Goal: Information Seeking & Learning: Learn about a topic

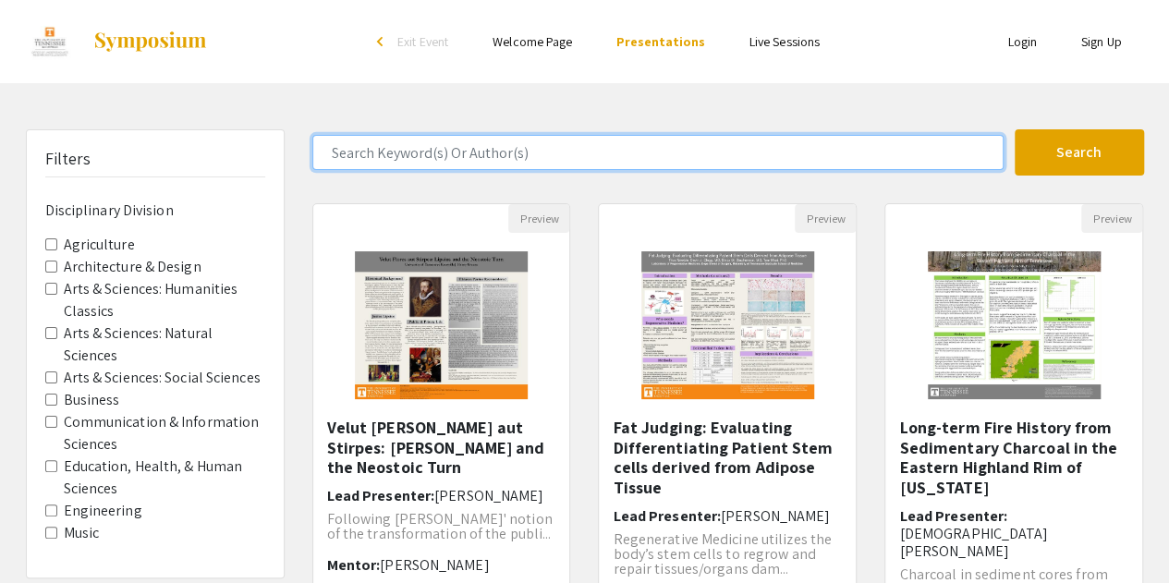
click at [470, 155] on input "Search Keyword(s) Or Author(s)" at bounding box center [657, 152] width 691 height 35
type input "machine learning"
click at [1014, 129] on button "Search" at bounding box center [1078, 152] width 129 height 46
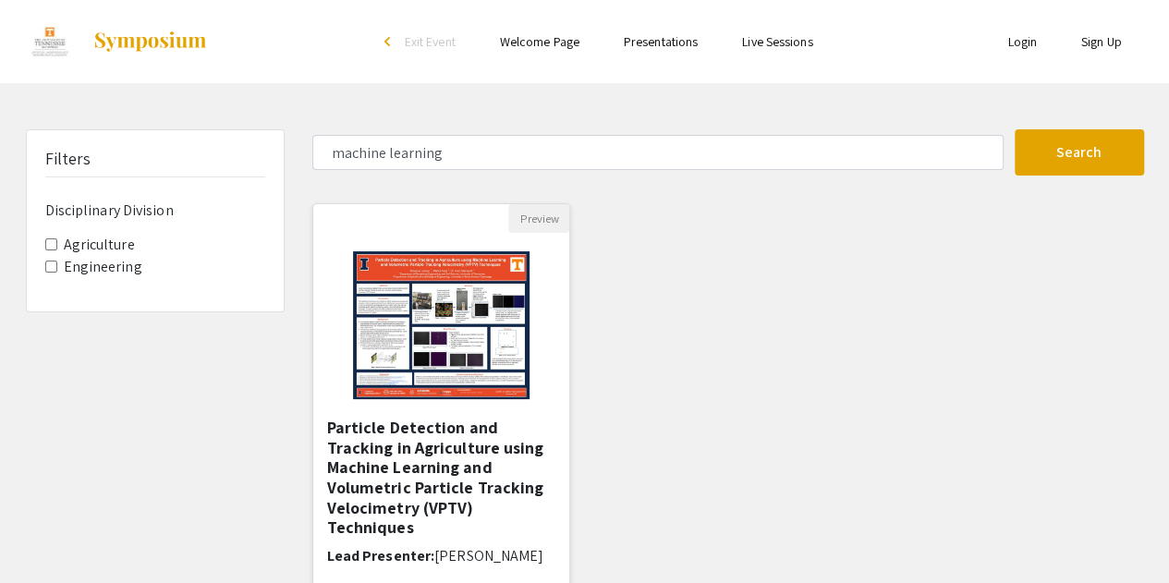
click at [475, 377] on img at bounding box center [440, 325] width 213 height 185
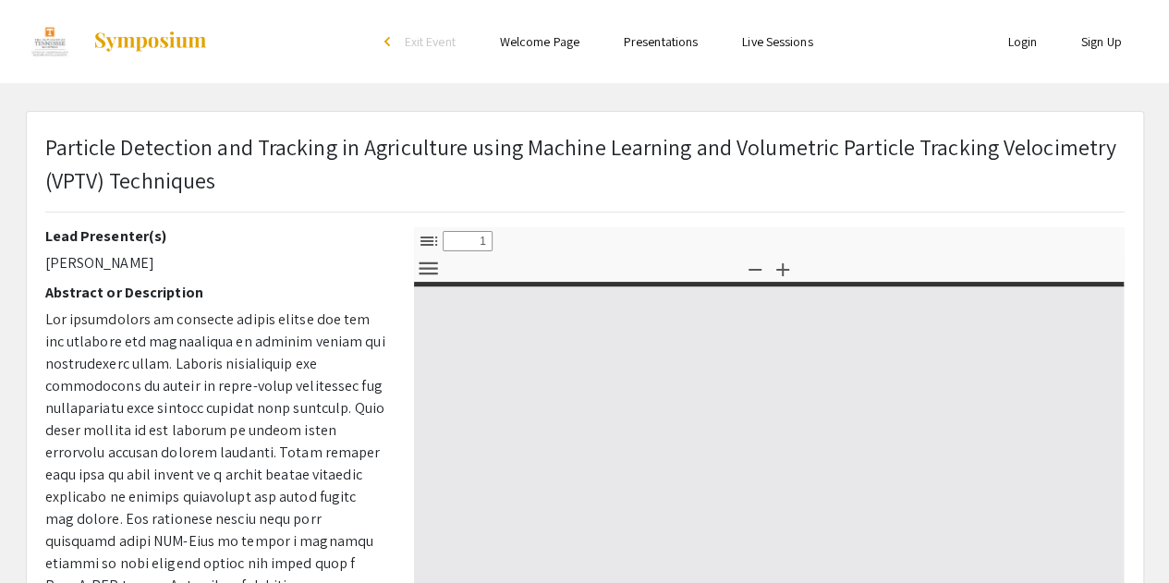
select select "custom"
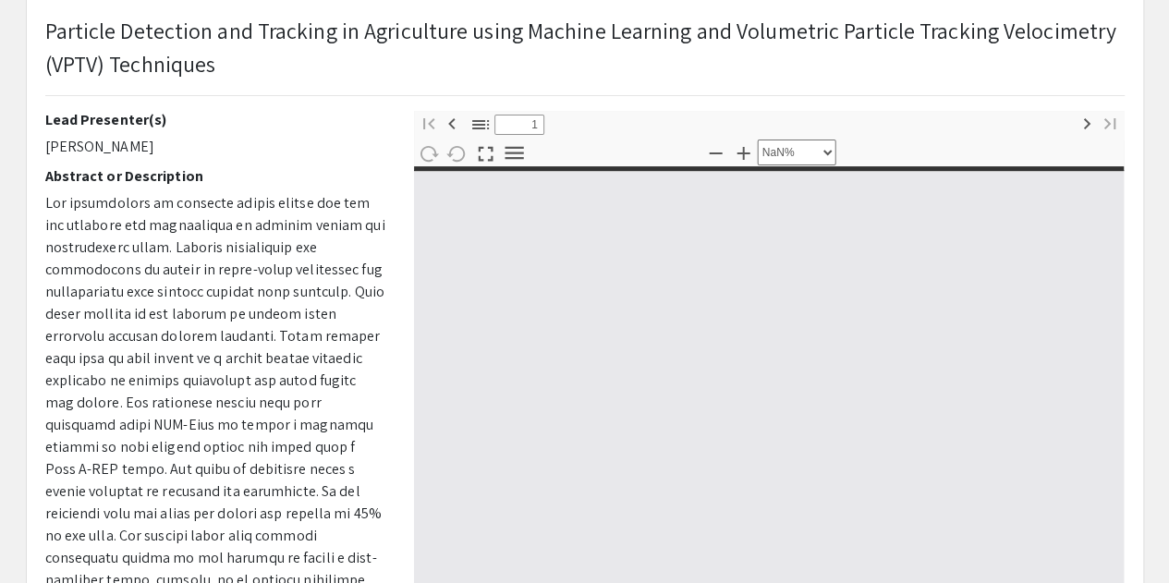
type input "0"
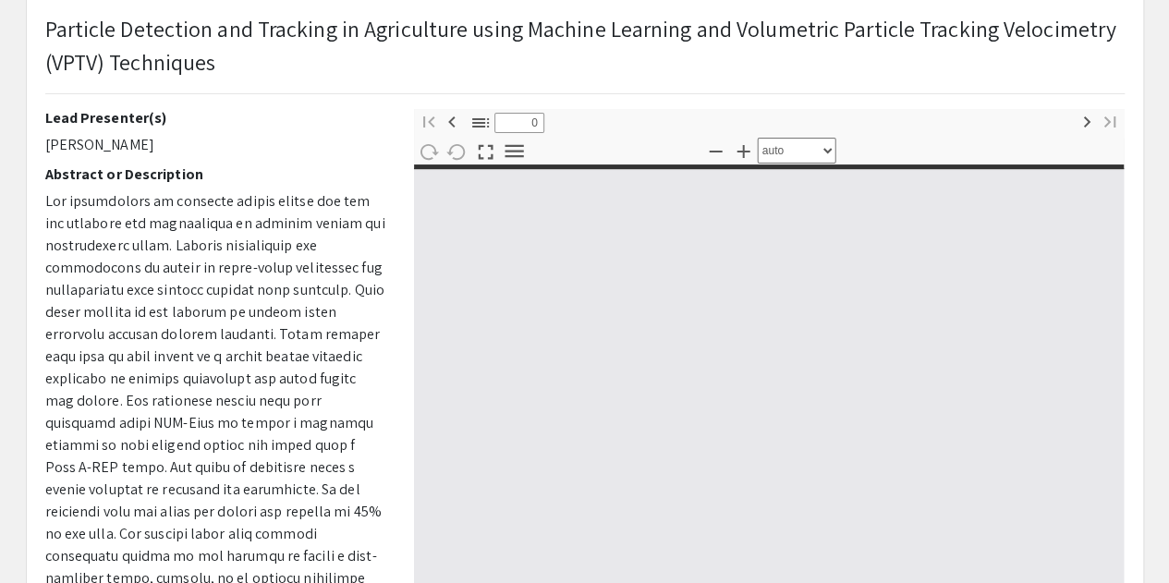
select select "custom"
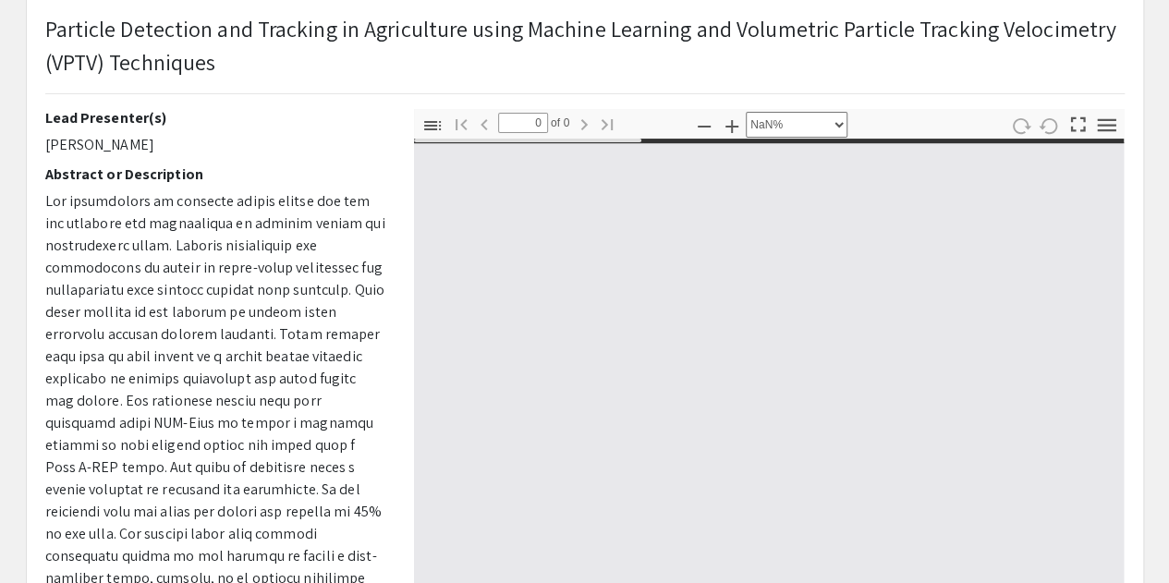
type input "1"
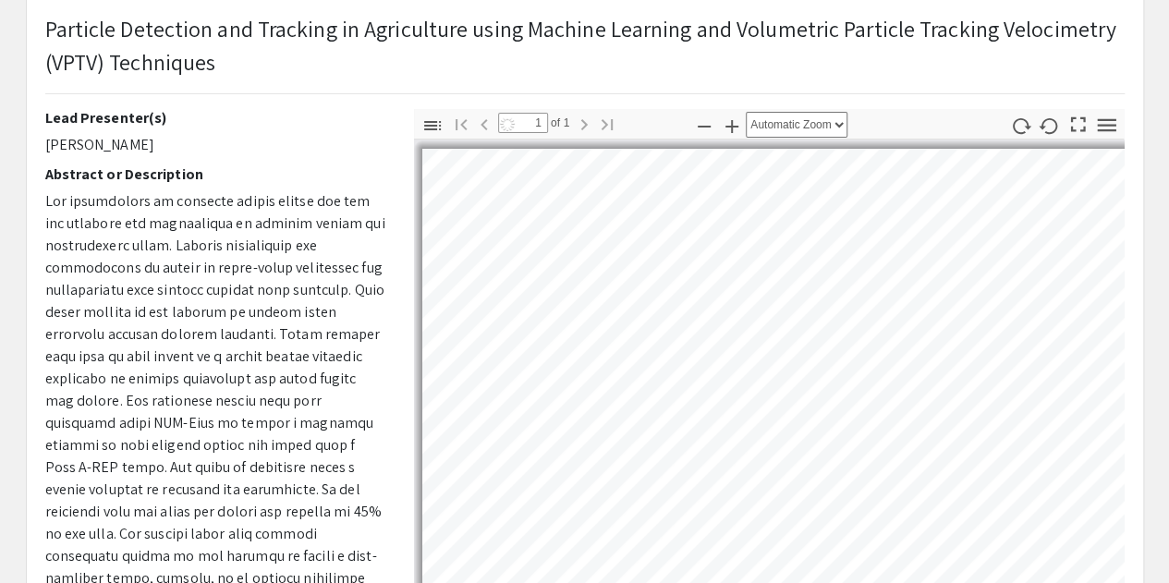
scroll to position [60, 0]
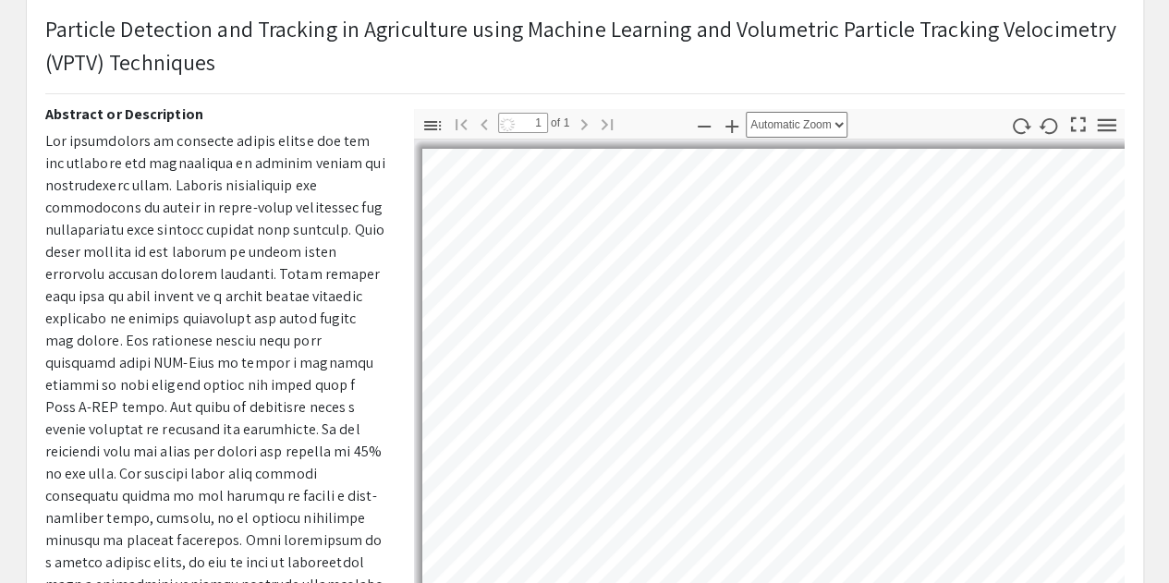
select select "auto"
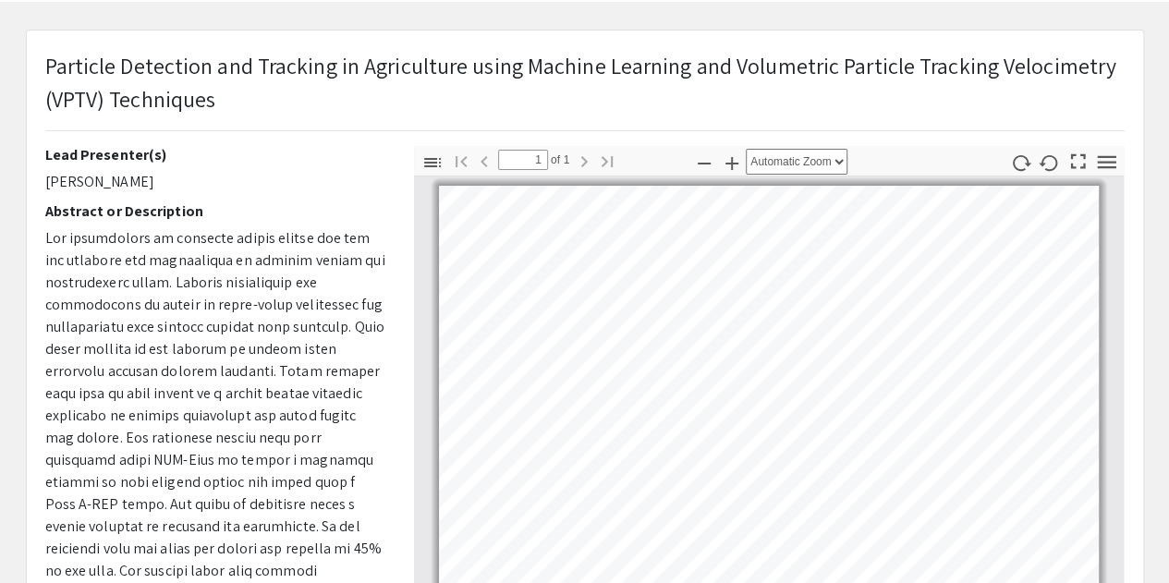
scroll to position [0, 0]
